Goal: Task Accomplishment & Management: Manage account settings

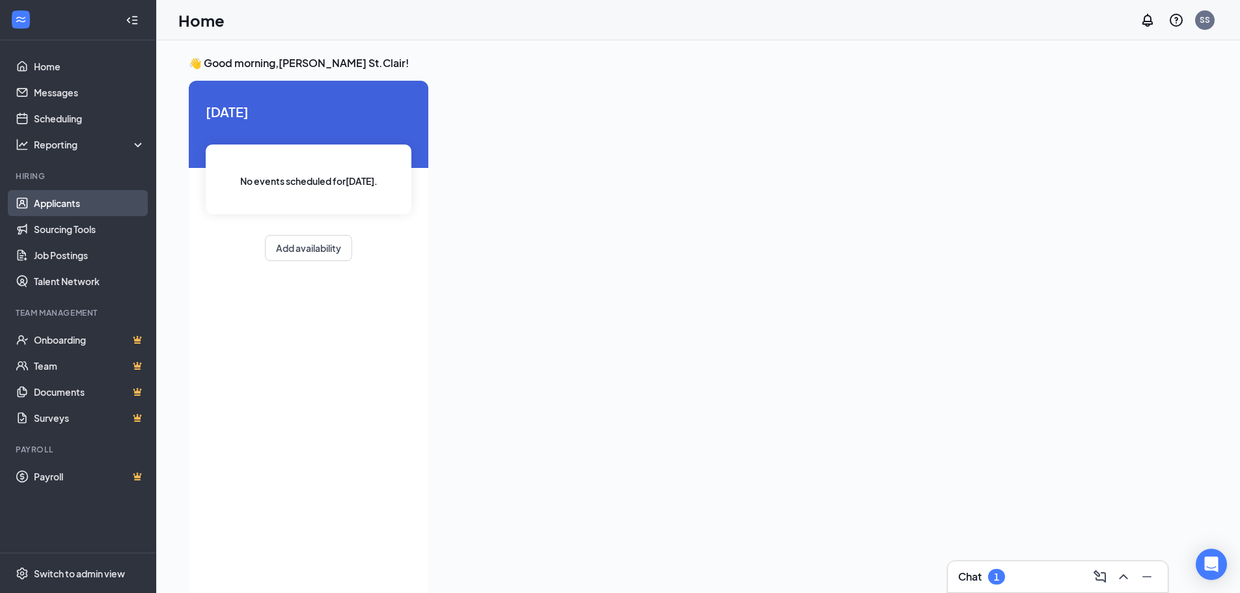
click at [72, 203] on link "Applicants" at bounding box center [89, 203] width 111 height 26
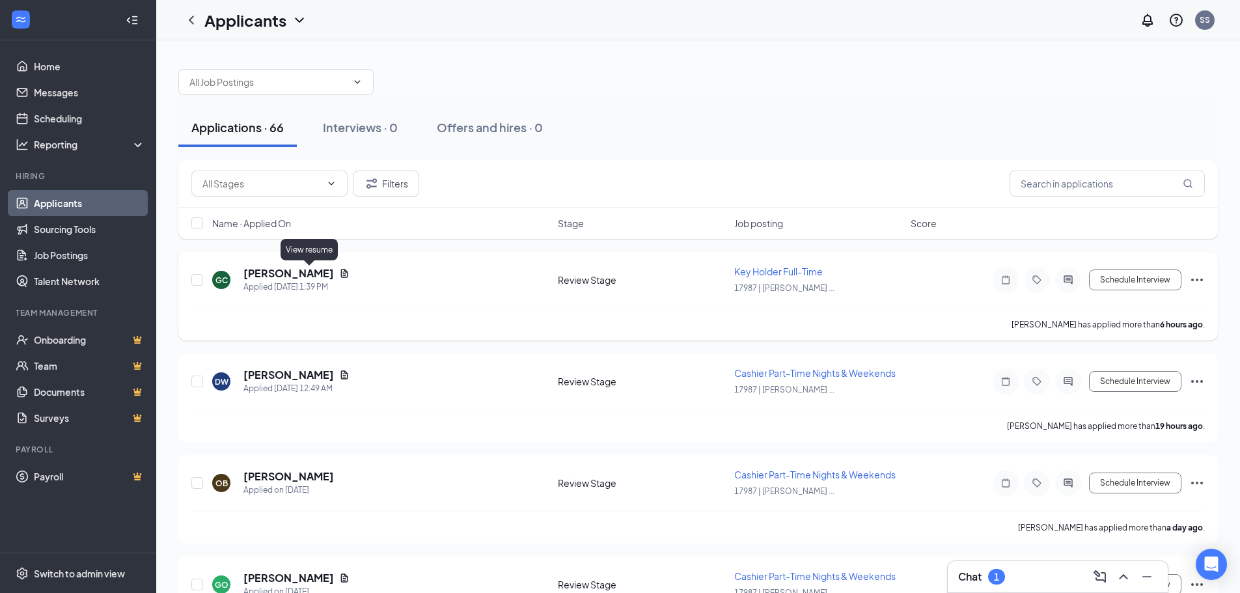
click at [339, 274] on icon "Document" at bounding box center [344, 273] width 10 height 10
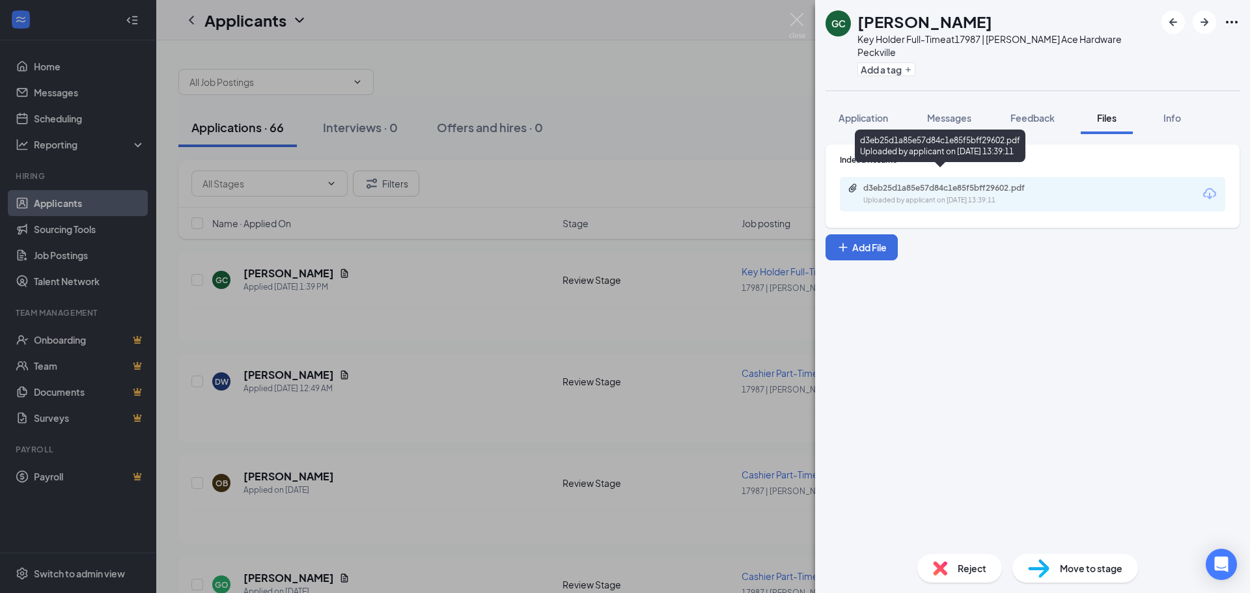
click at [970, 195] on div "Uploaded by applicant on [DATE] 13:39:11" at bounding box center [960, 200] width 195 height 10
click at [467, 317] on div "[PERSON_NAME] Key Holder Full-Time at 17987 | [PERSON_NAME] Ace Hardware Peckvi…" at bounding box center [625, 296] width 1250 height 593
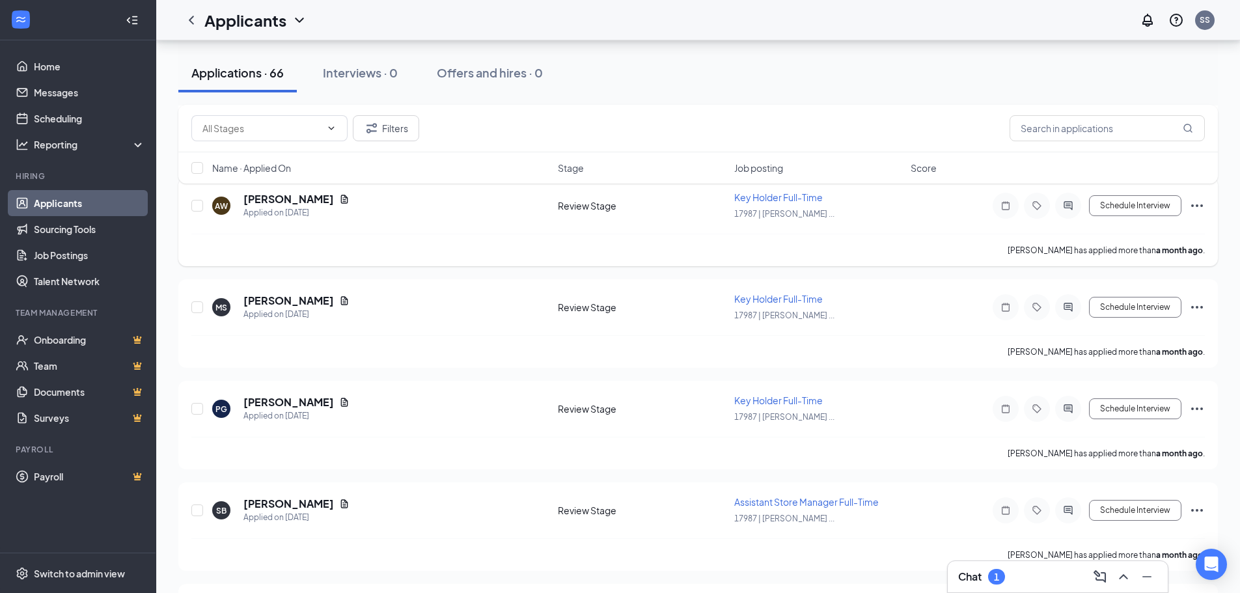
scroll to position [6496, 0]
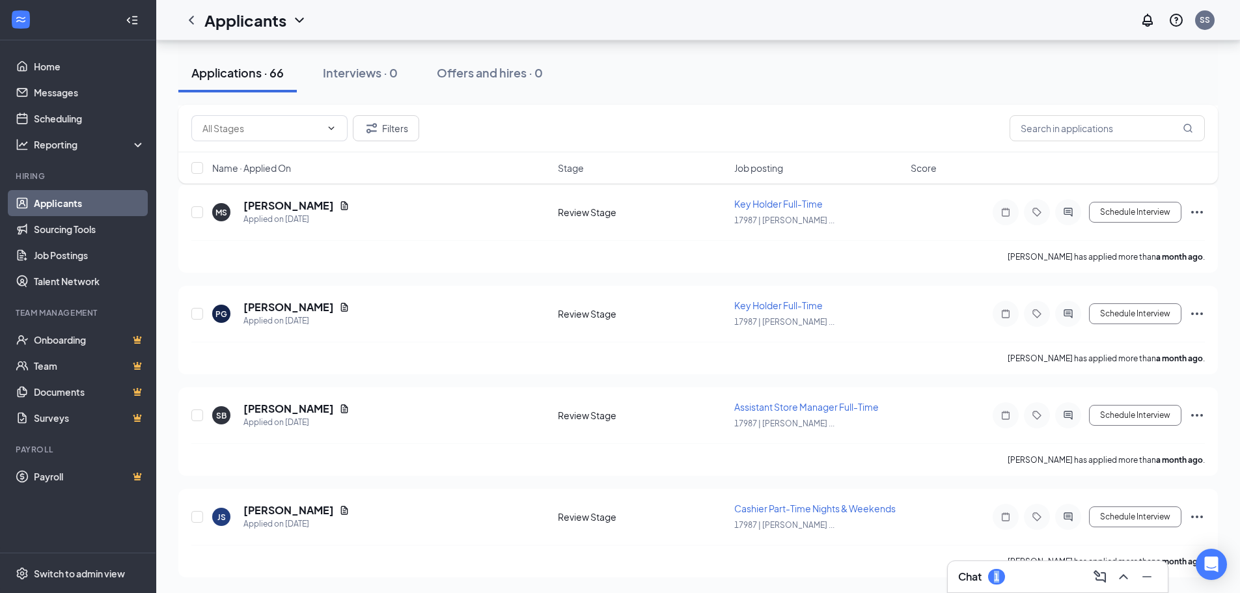
click at [998, 574] on div "1" at bounding box center [996, 577] width 5 height 11
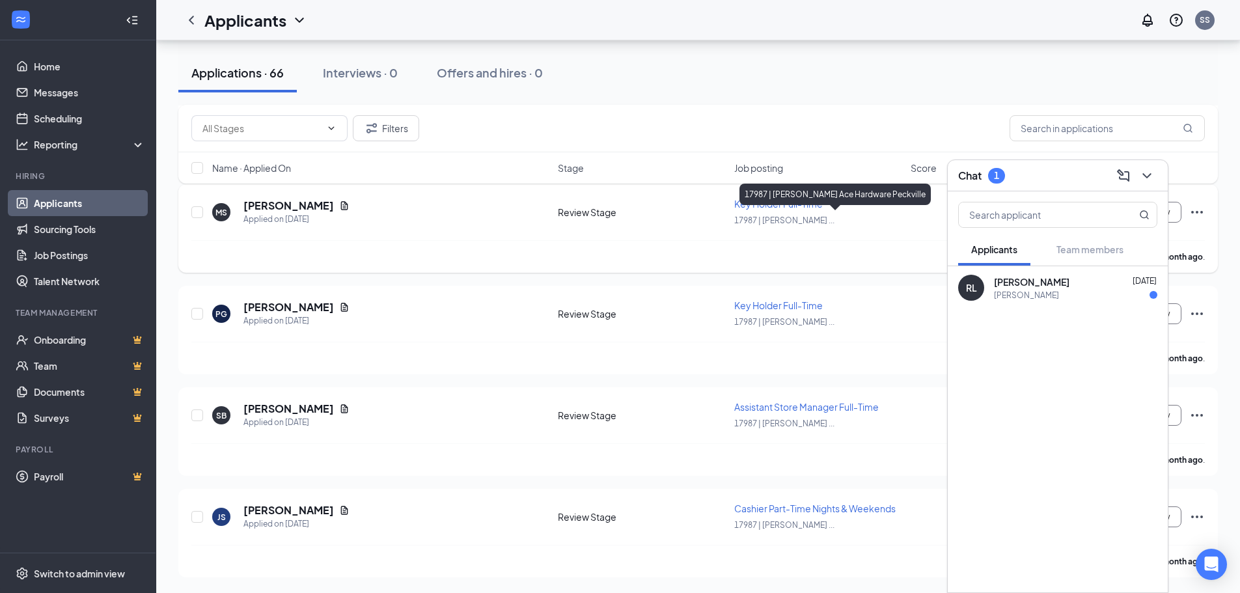
click at [893, 219] on div "17987 | [PERSON_NAME] ..." at bounding box center [818, 220] width 169 height 14
click at [457, 294] on div "[PERSON_NAME] Applied on [DATE] Review Stage Key Holder Full-Time 17987 | [PERS…" at bounding box center [698, 330] width 1040 height 89
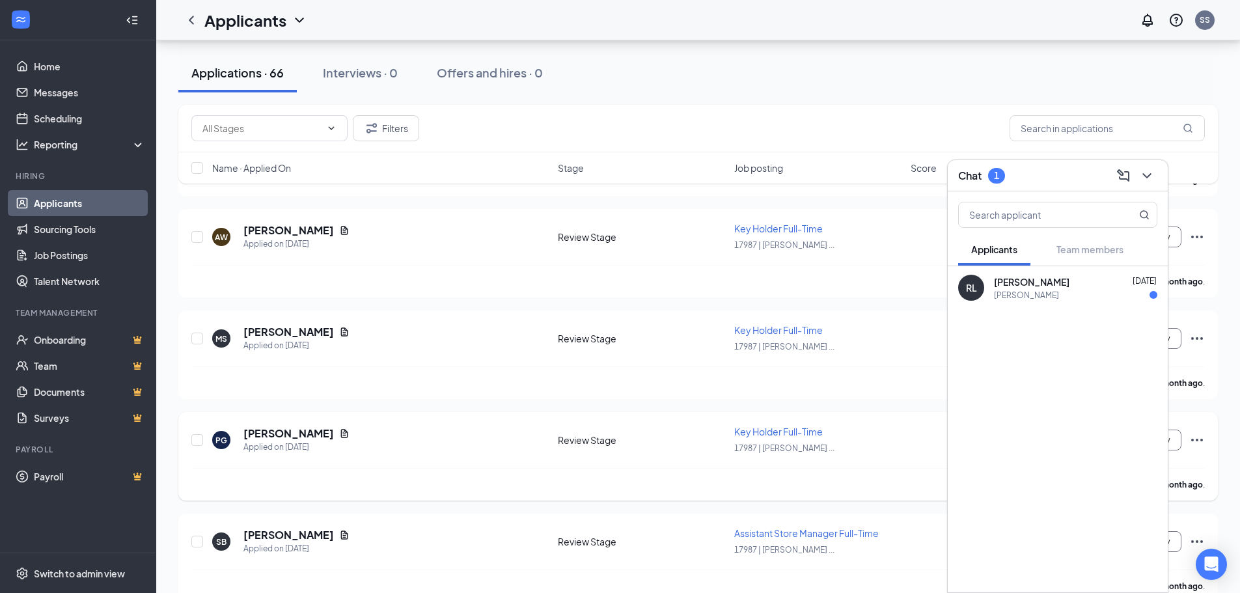
scroll to position [6366, 0]
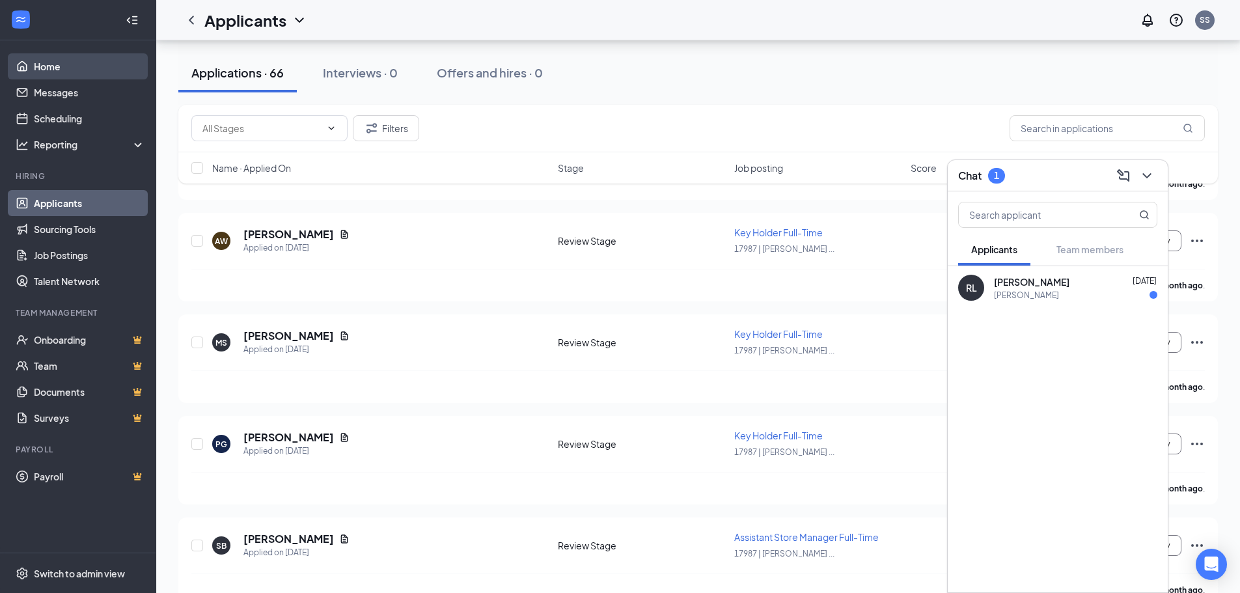
click at [55, 62] on link "Home" at bounding box center [89, 66] width 111 height 26
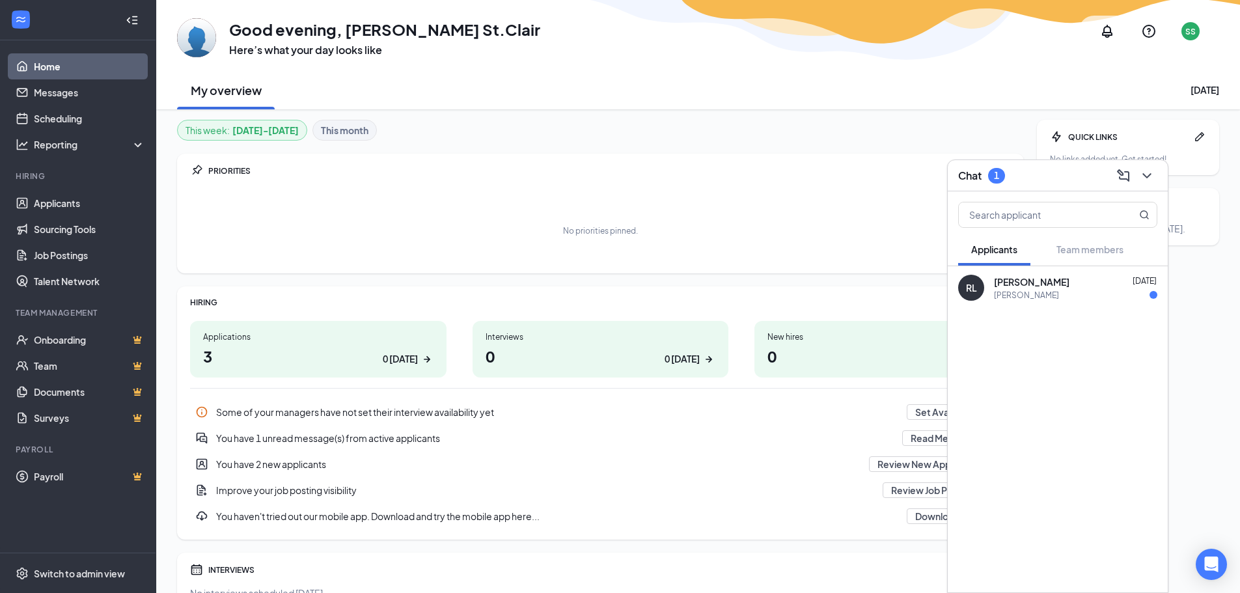
click at [949, 141] on div "This week : [DATE] - [DATE] This month PRIORITIES No priorities pinned. HIRING …" at bounding box center [600, 365] width 847 height 490
click at [1209, 350] on div "QUICK LINKS No links added yet. Get started! INTERVIEWS No interviews scheduled…" at bounding box center [1128, 365] width 182 height 490
click at [1123, 344] on div at bounding box center [1058, 341] width 220 height 65
click at [1194, 346] on div "QUICK LINKS No links added yet. Get started! INTERVIEWS No interviews scheduled…" at bounding box center [1128, 365] width 182 height 490
click at [72, 120] on link "Scheduling" at bounding box center [89, 118] width 111 height 26
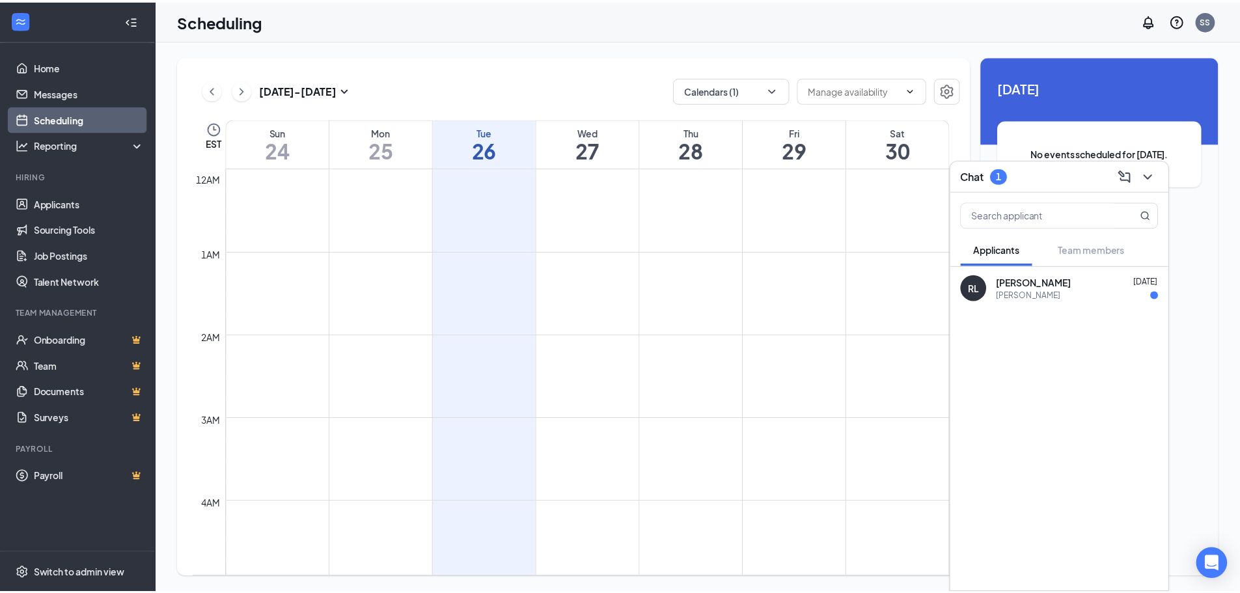
scroll to position [640, 0]
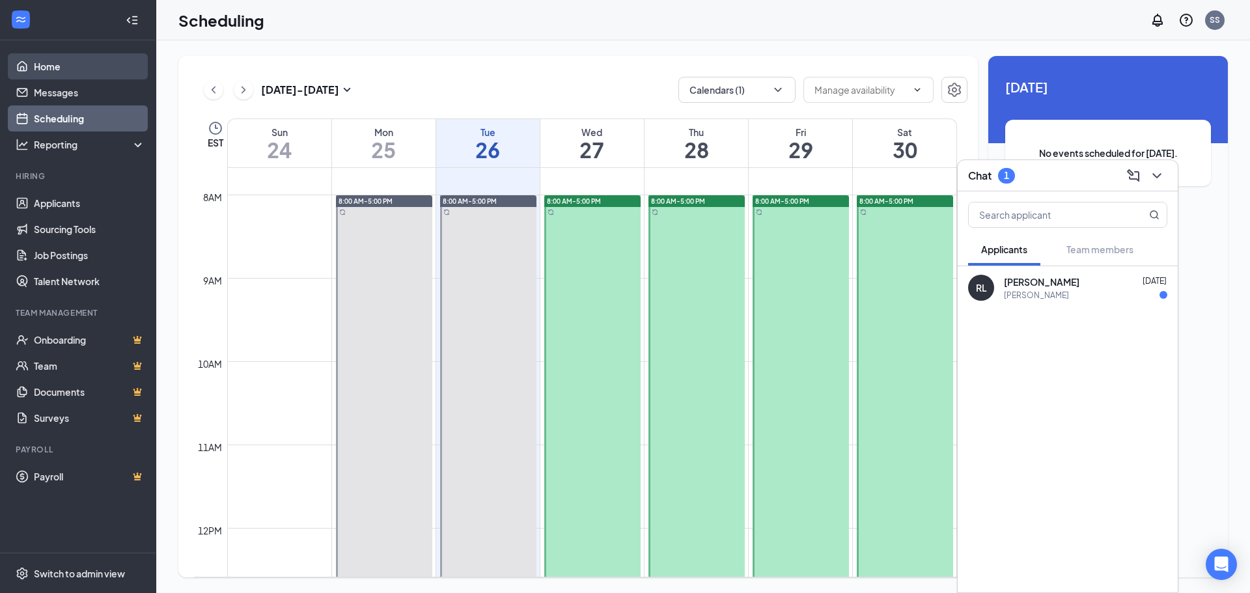
click at [46, 66] on link "Home" at bounding box center [89, 66] width 111 height 26
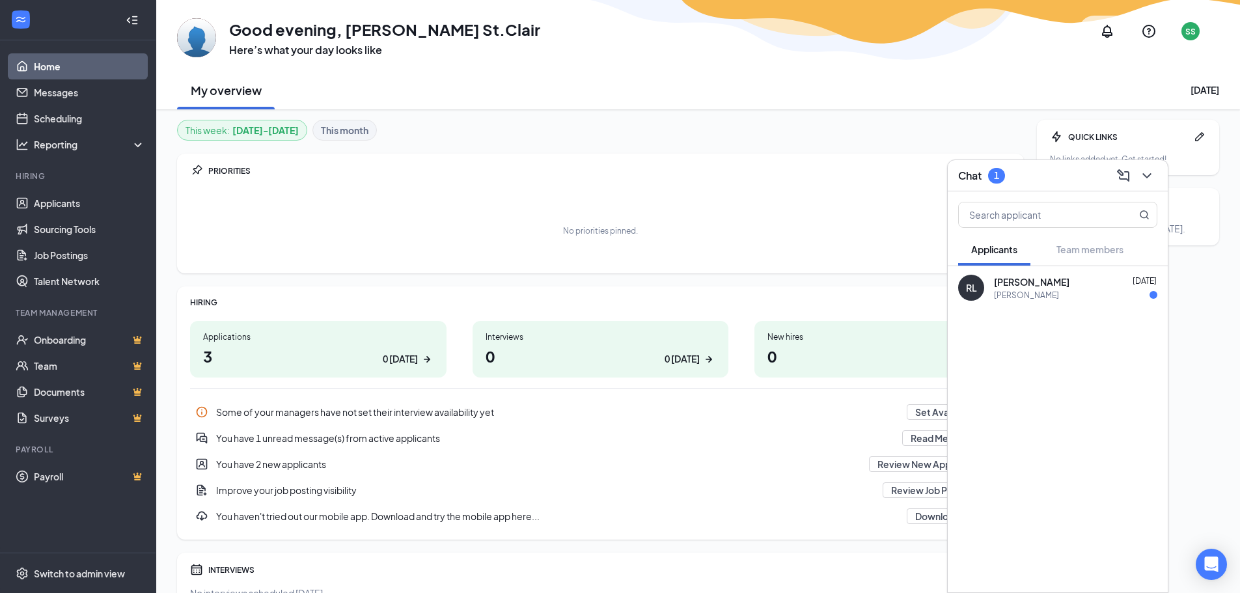
click at [128, 18] on icon "Collapse" at bounding box center [132, 20] width 13 height 13
